Goal: Task Accomplishment & Management: Manage account settings

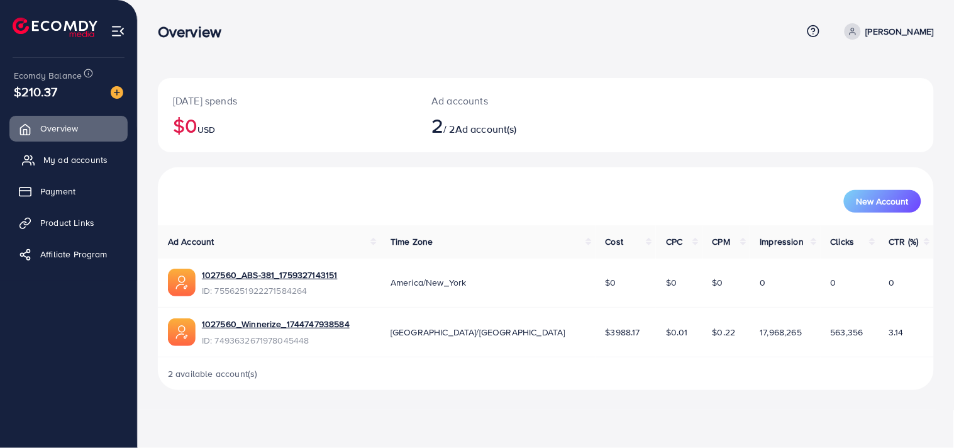
click at [74, 165] on span "My ad accounts" at bounding box center [75, 159] width 64 height 13
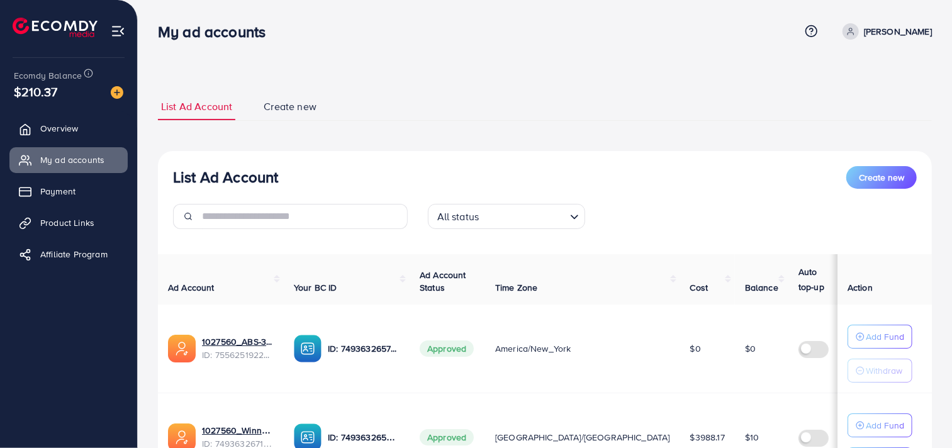
scroll to position [128, 0]
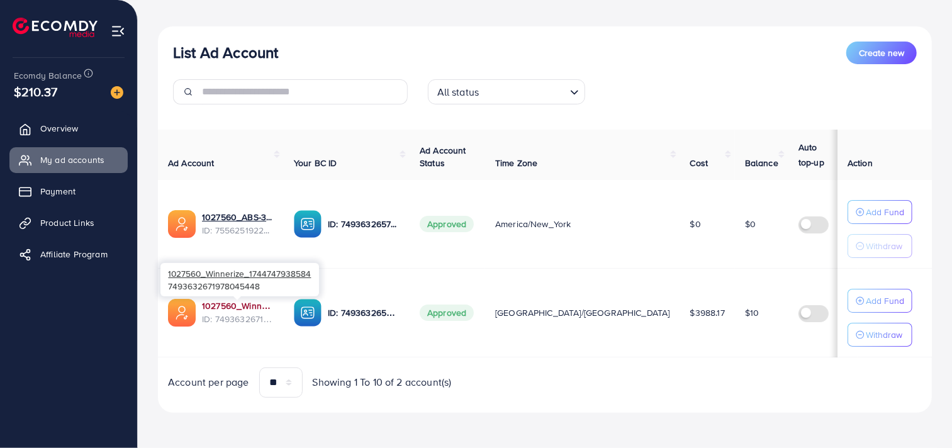
click at [245, 304] on link "1027560_Winnerize_1744747938584" at bounding box center [238, 305] width 72 height 13
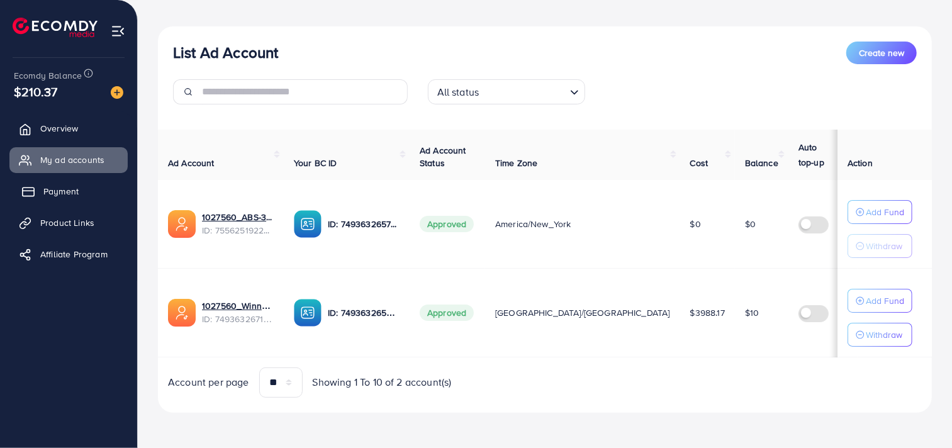
click at [92, 198] on link "Payment" at bounding box center [68, 191] width 118 height 25
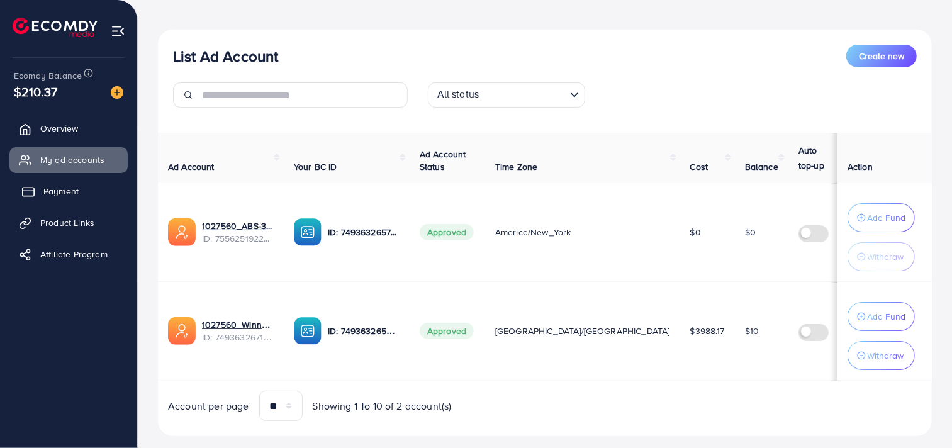
scroll to position [134, 0]
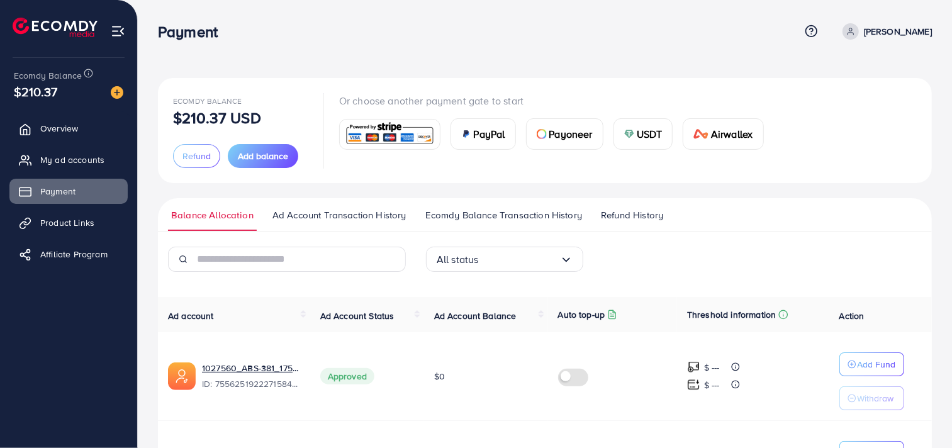
scroll to position [115, 0]
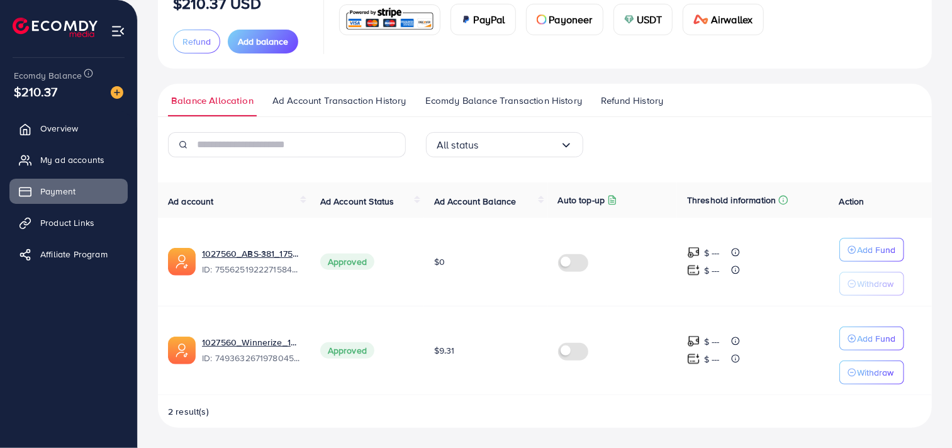
click at [499, 206] on span "Ad Account Balance" at bounding box center [475, 201] width 82 height 13
click at [455, 204] on span "Ad Account Balance" at bounding box center [475, 201] width 82 height 13
click at [463, 190] on th "Ad Account Balance" at bounding box center [486, 199] width 124 height 35
click at [462, 190] on th "Ad Account Balance" at bounding box center [486, 199] width 124 height 35
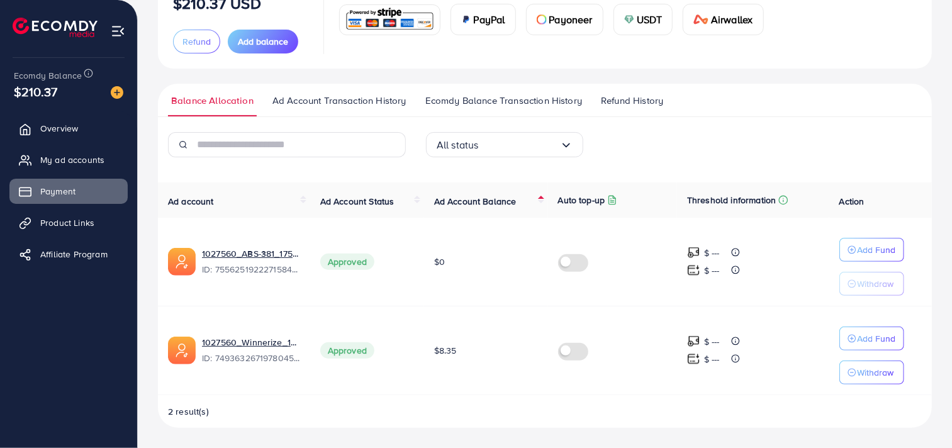
click at [472, 204] on span "Ad Account Balance" at bounding box center [475, 201] width 82 height 13
drag, startPoint x: 433, startPoint y: 203, endPoint x: 528, endPoint y: 199, distance: 95.7
click at [528, 199] on div "Ad account Ad Account Status Ad Account Balance Auto top-up Threshold informati…" at bounding box center [545, 304] width 774 height 245
click at [493, 218] on td "$0" at bounding box center [486, 262] width 124 height 89
click at [470, 195] on span "Ad Account Balance" at bounding box center [475, 201] width 82 height 13
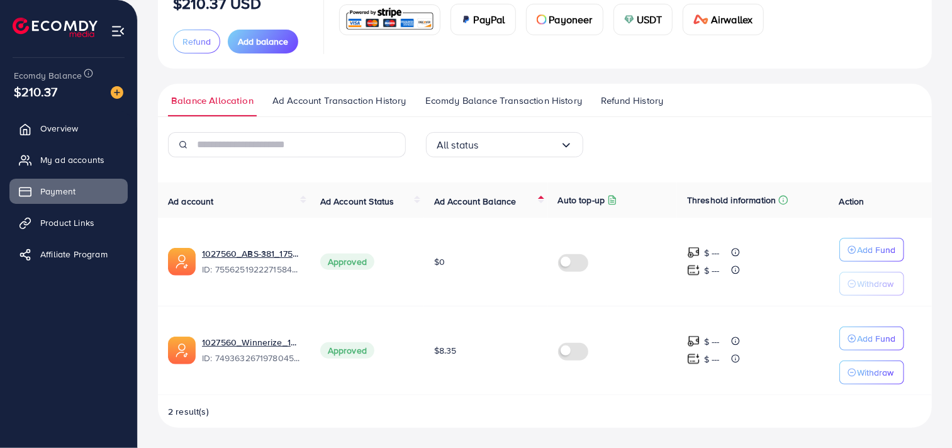
click at [462, 231] on td "$0" at bounding box center [486, 262] width 124 height 89
click at [476, 206] on th "Ad Account Balance" at bounding box center [486, 199] width 124 height 35
click at [868, 334] on p "Add Fund" at bounding box center [876, 338] width 38 height 15
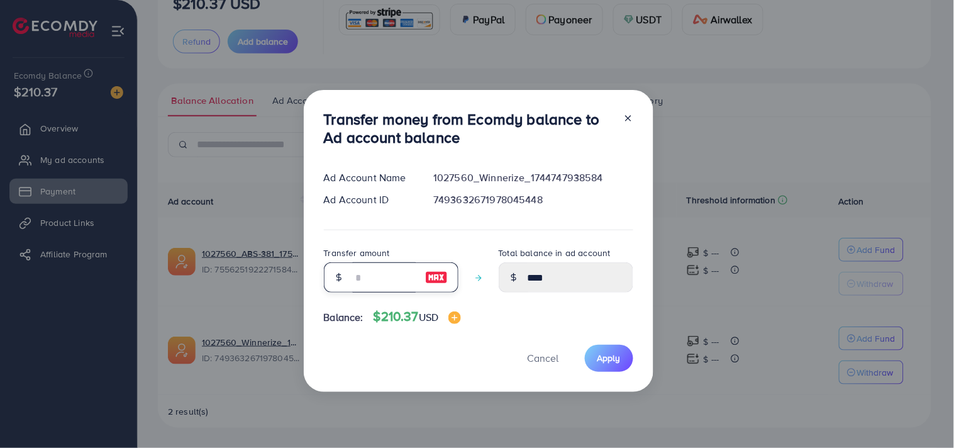
click at [401, 283] on input "number" at bounding box center [384, 277] width 63 height 30
type input "*"
type input "****"
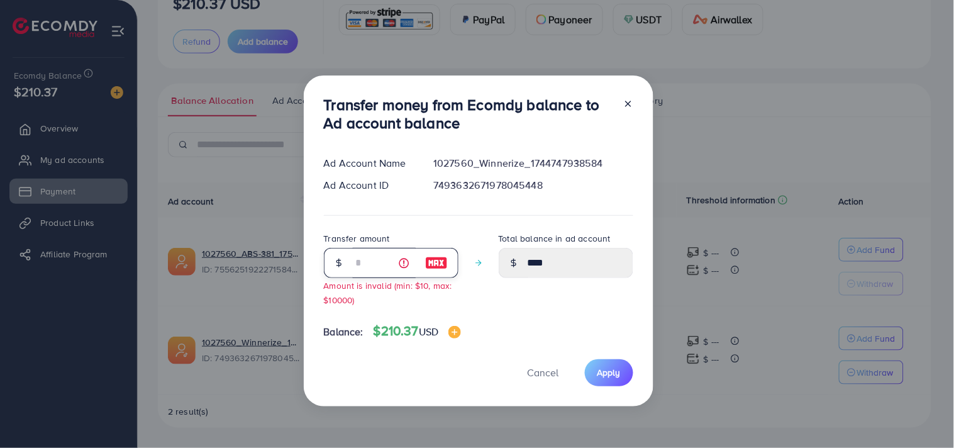
type input "**"
type input "*****"
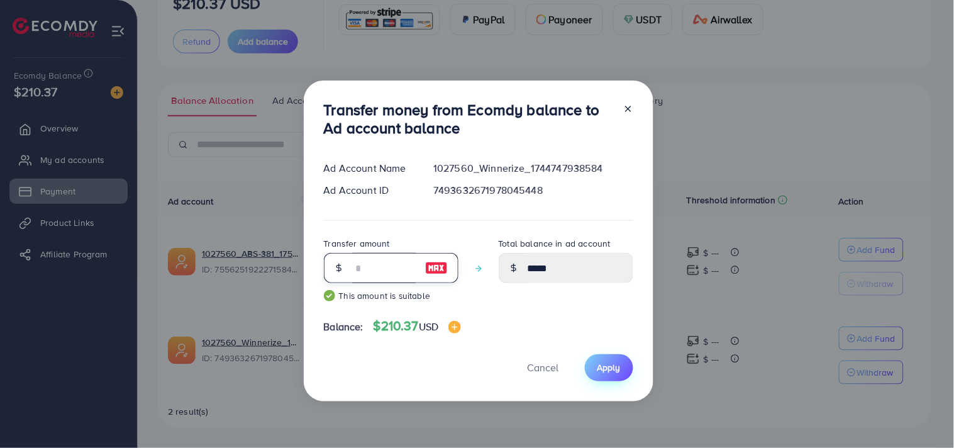
type input "**"
click at [615, 367] on span "Apply" at bounding box center [609, 367] width 23 height 13
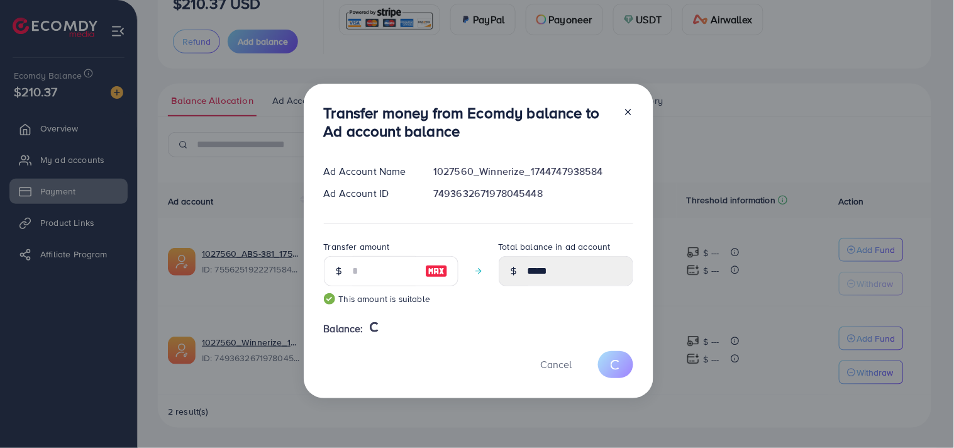
type input "****"
